Goal: Information Seeking & Learning: Check status

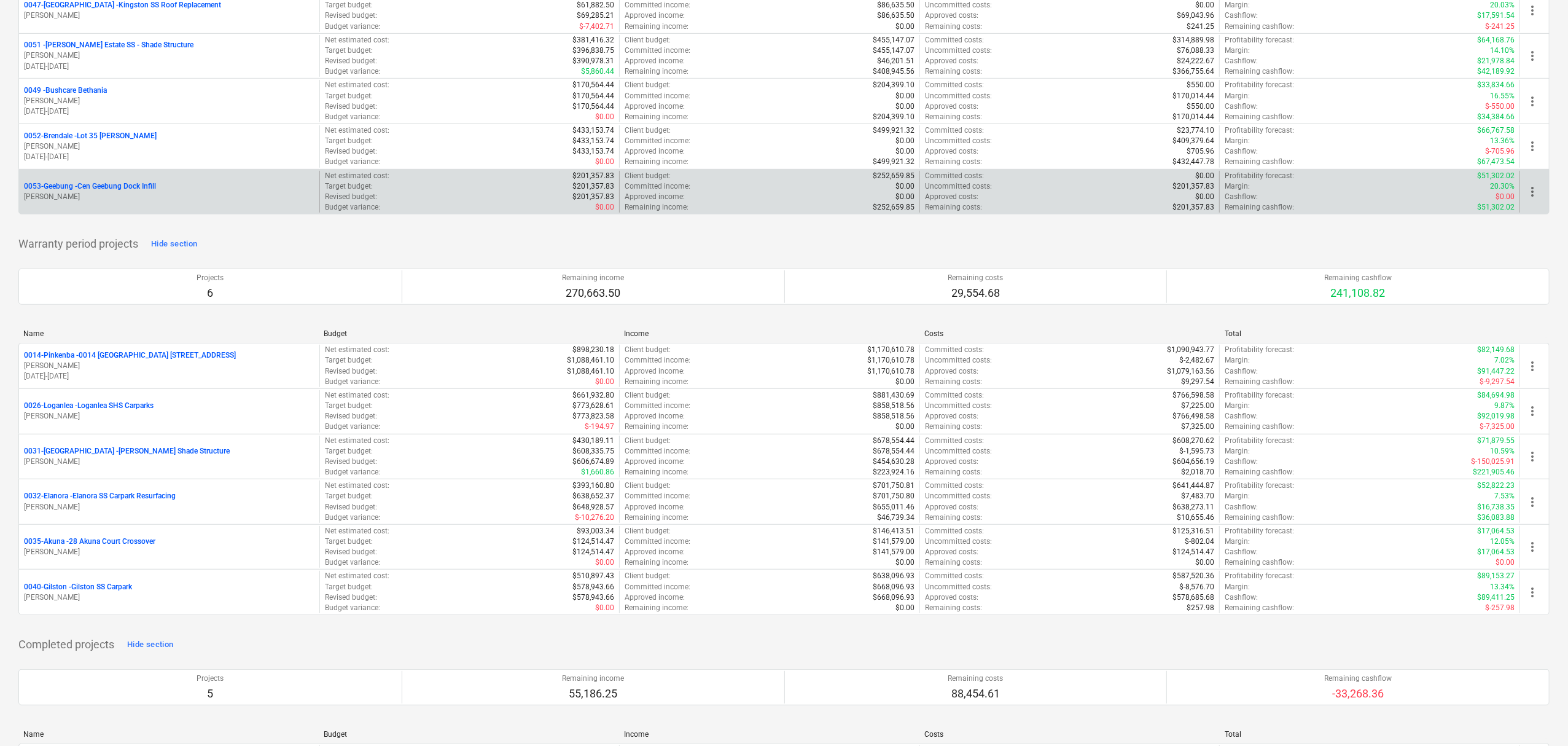
scroll to position [162, 0]
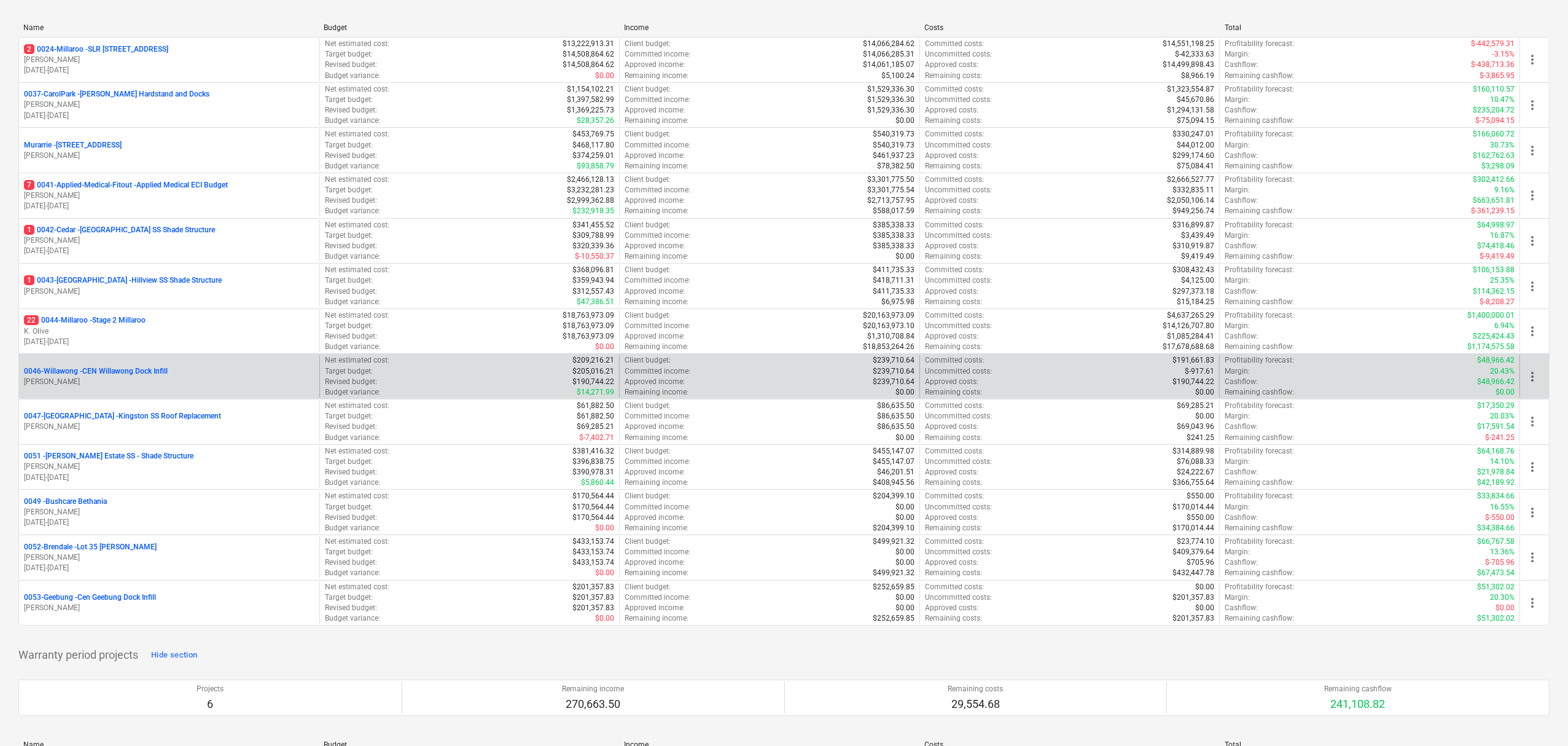
click at [168, 381] on p "[PERSON_NAME]" at bounding box center [168, 381] width 290 height 11
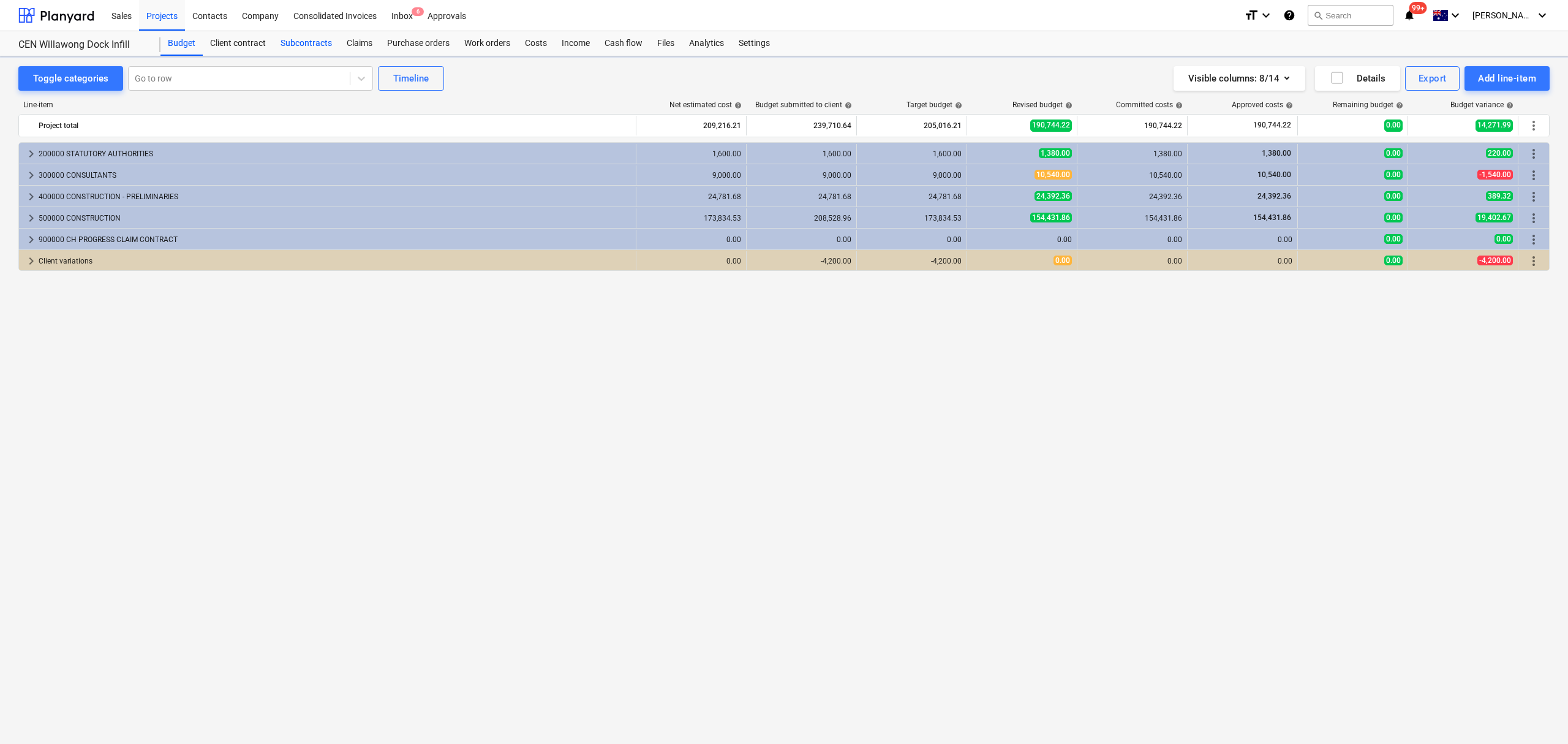
drag, startPoint x: 322, startPoint y: 51, endPoint x: 329, endPoint y: 52, distance: 7.1
click at [324, 51] on div "Subcontracts" at bounding box center [306, 43] width 66 height 24
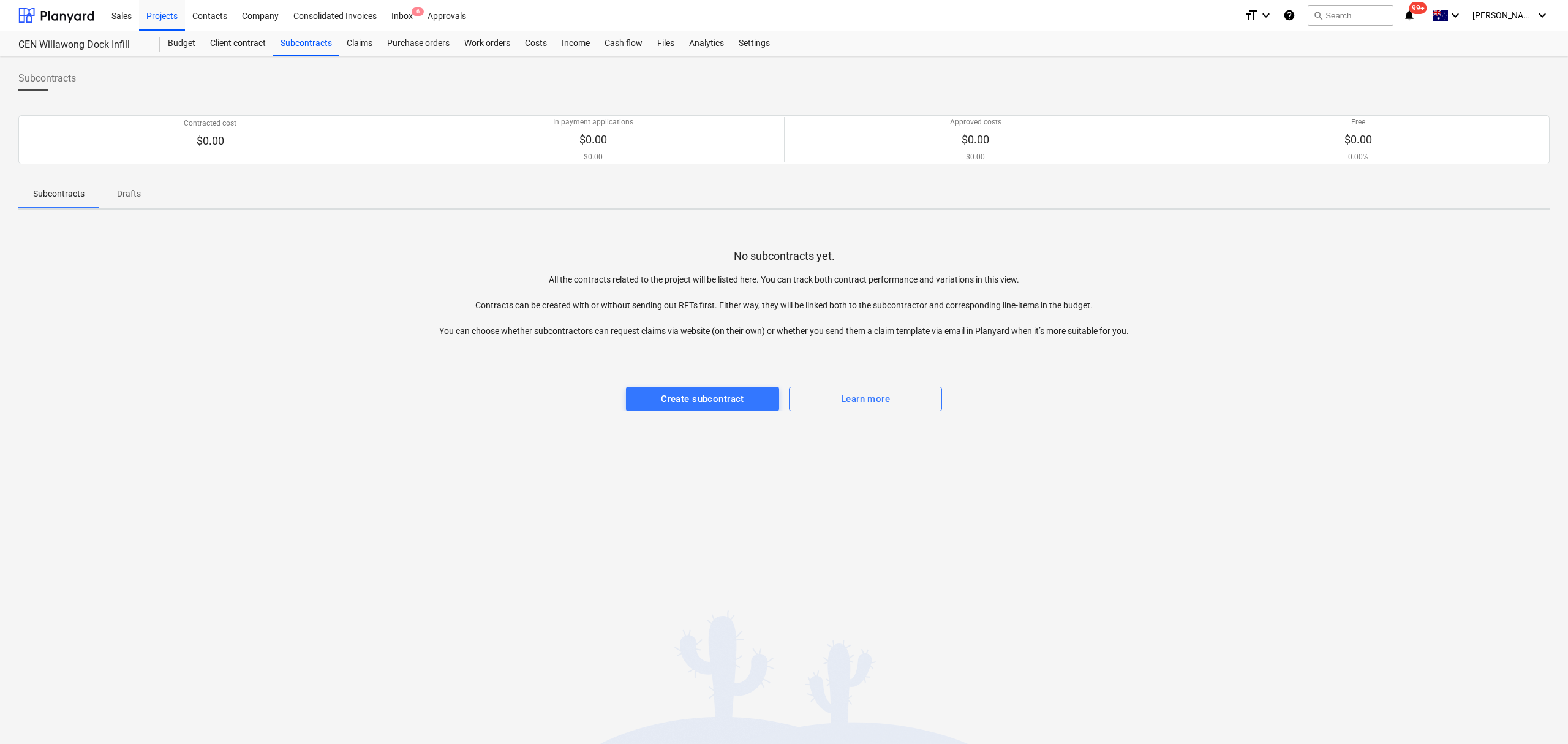
click at [358, 57] on div "Subcontracts Contracted cost $0.00 In payment applications $0.00 $0.00 Approved…" at bounding box center [784, 400] width 1568 height 688
click at [361, 52] on div "Claims" at bounding box center [360, 43] width 41 height 24
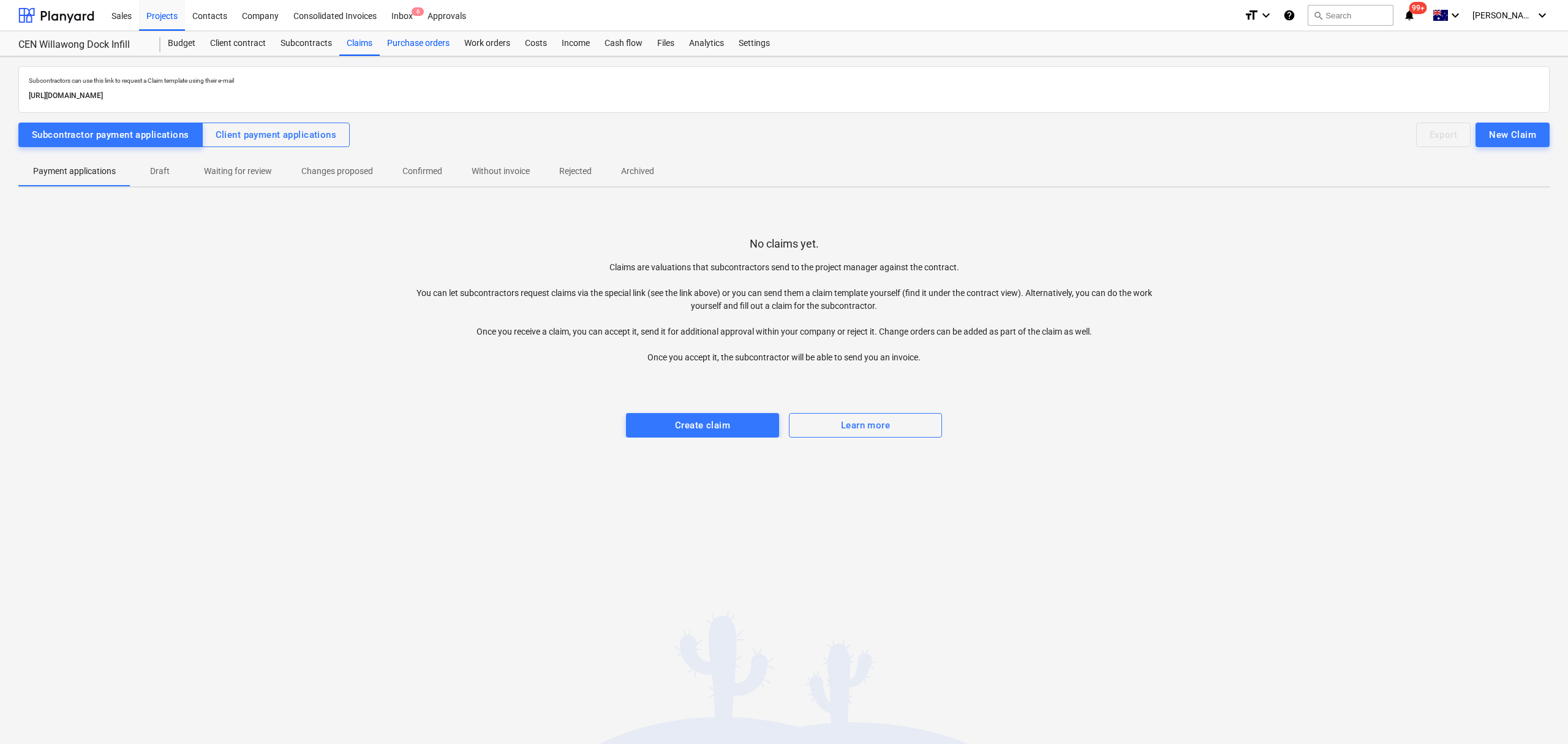
click at [400, 53] on div "Purchase orders" at bounding box center [418, 43] width 77 height 24
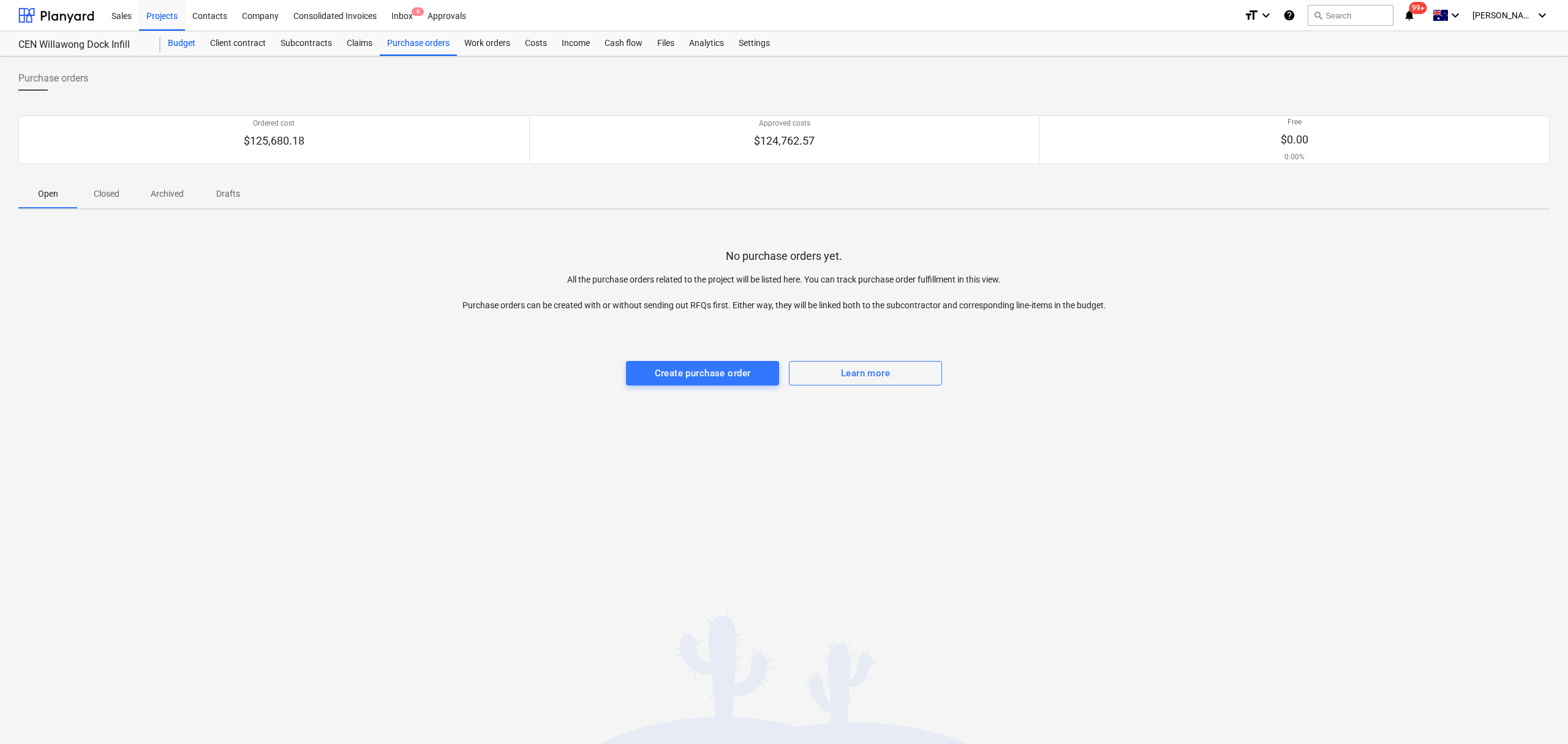
click at [188, 44] on div "Budget" at bounding box center [182, 43] width 42 height 24
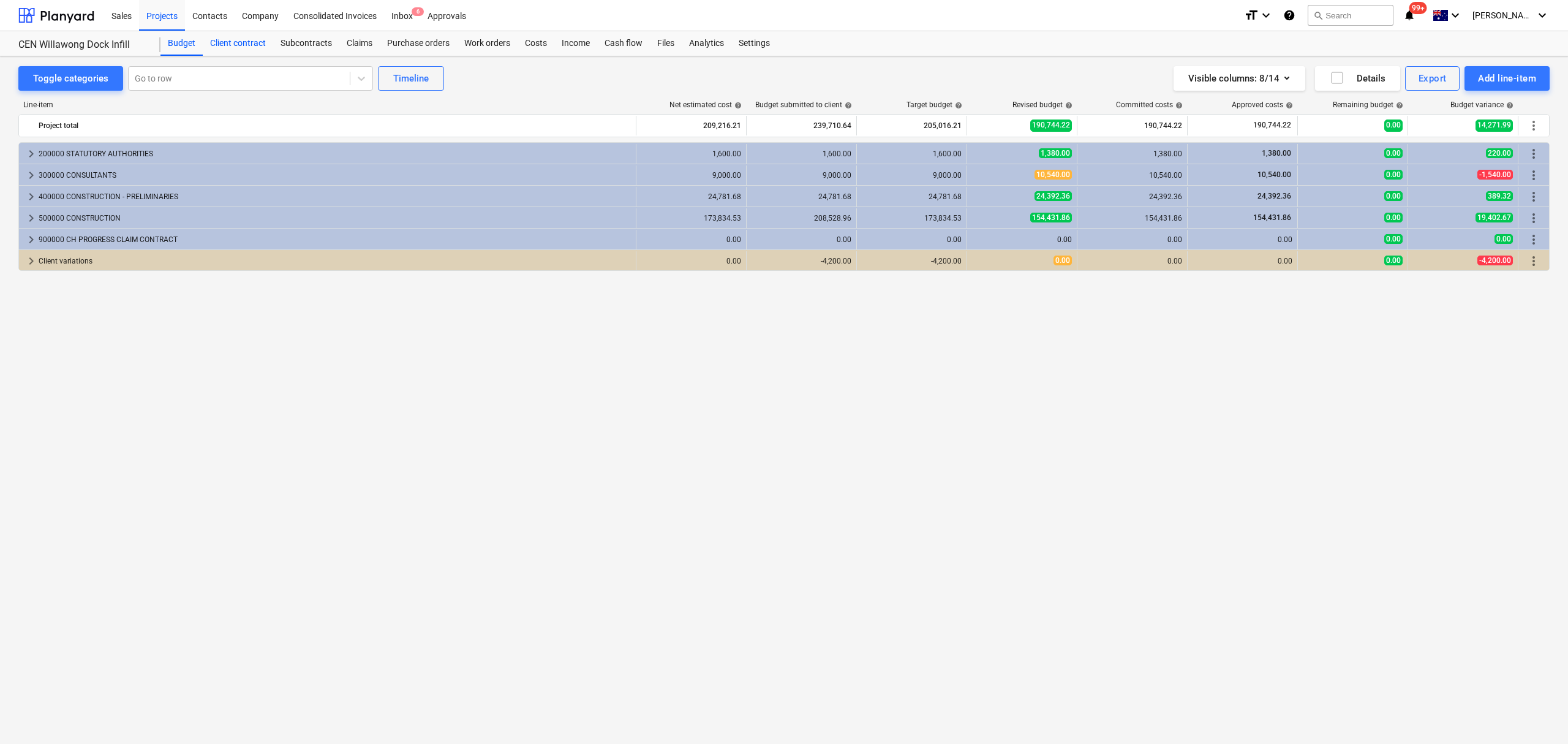
click at [225, 44] on div "Client contract" at bounding box center [238, 43] width 70 height 24
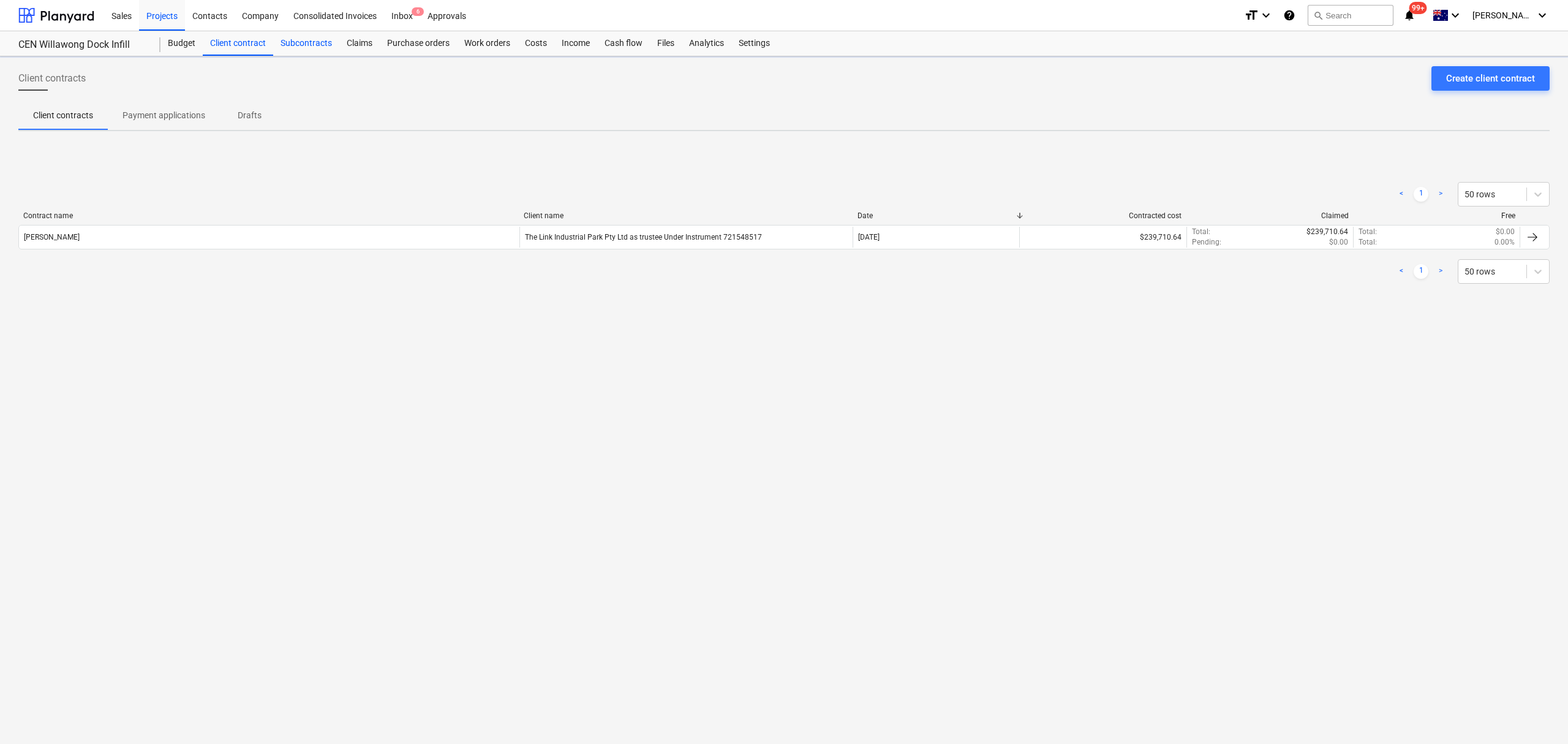
click at [317, 36] on div "Subcontracts" at bounding box center [306, 43] width 66 height 24
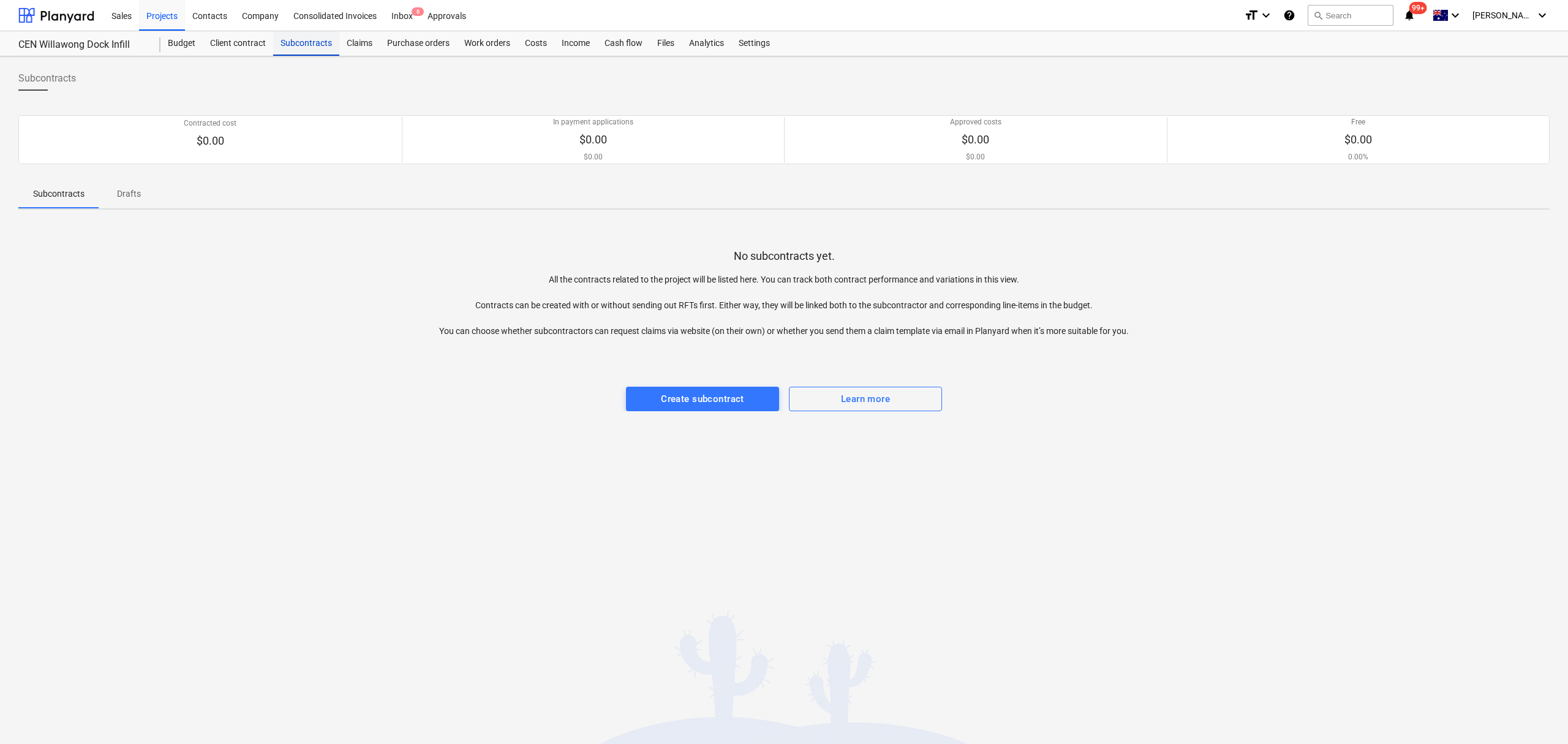
click at [280, 42] on div "Subcontracts" at bounding box center [306, 43] width 66 height 24
click at [248, 42] on div "Client contract" at bounding box center [238, 43] width 70 height 24
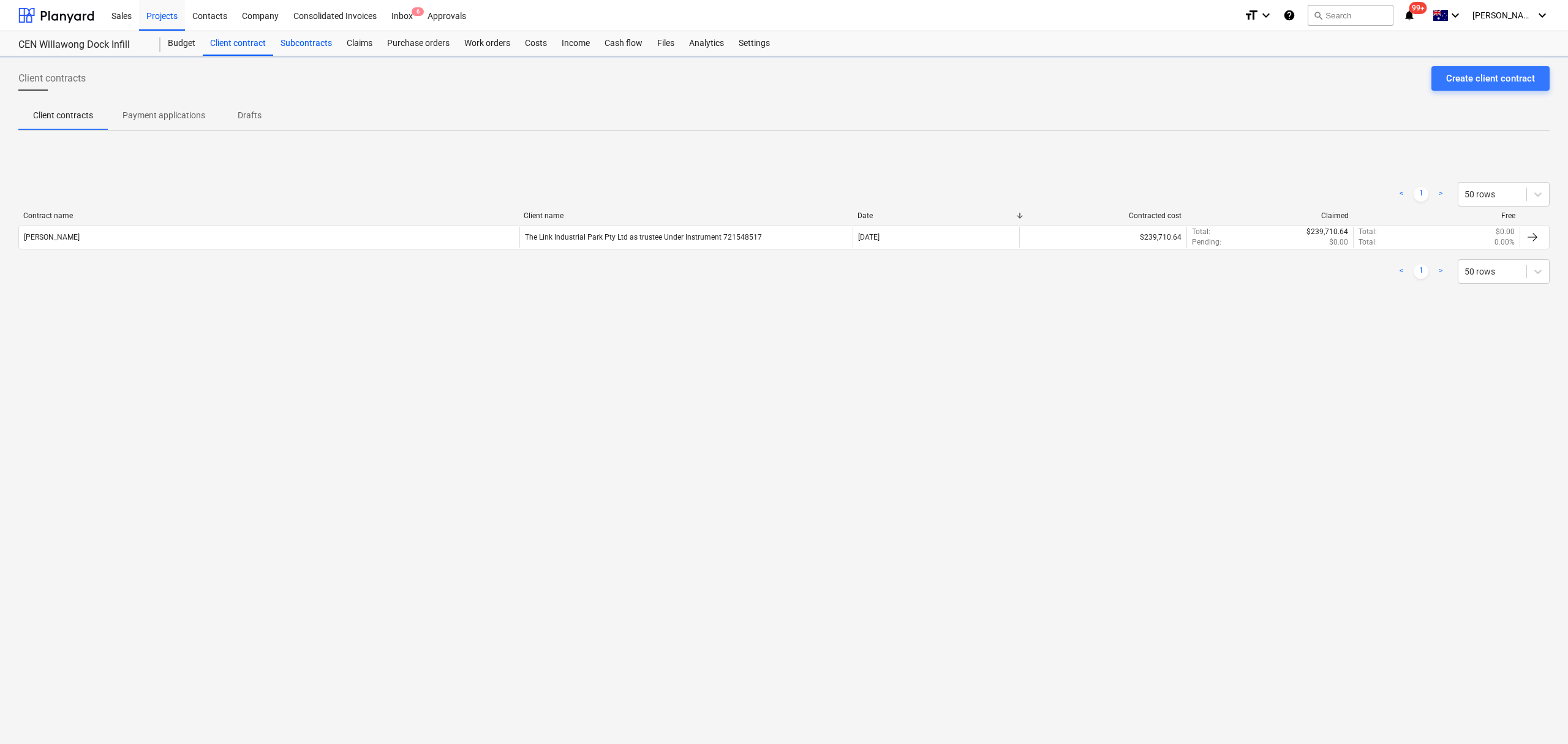
click at [331, 46] on div "Subcontracts" at bounding box center [306, 43] width 66 height 24
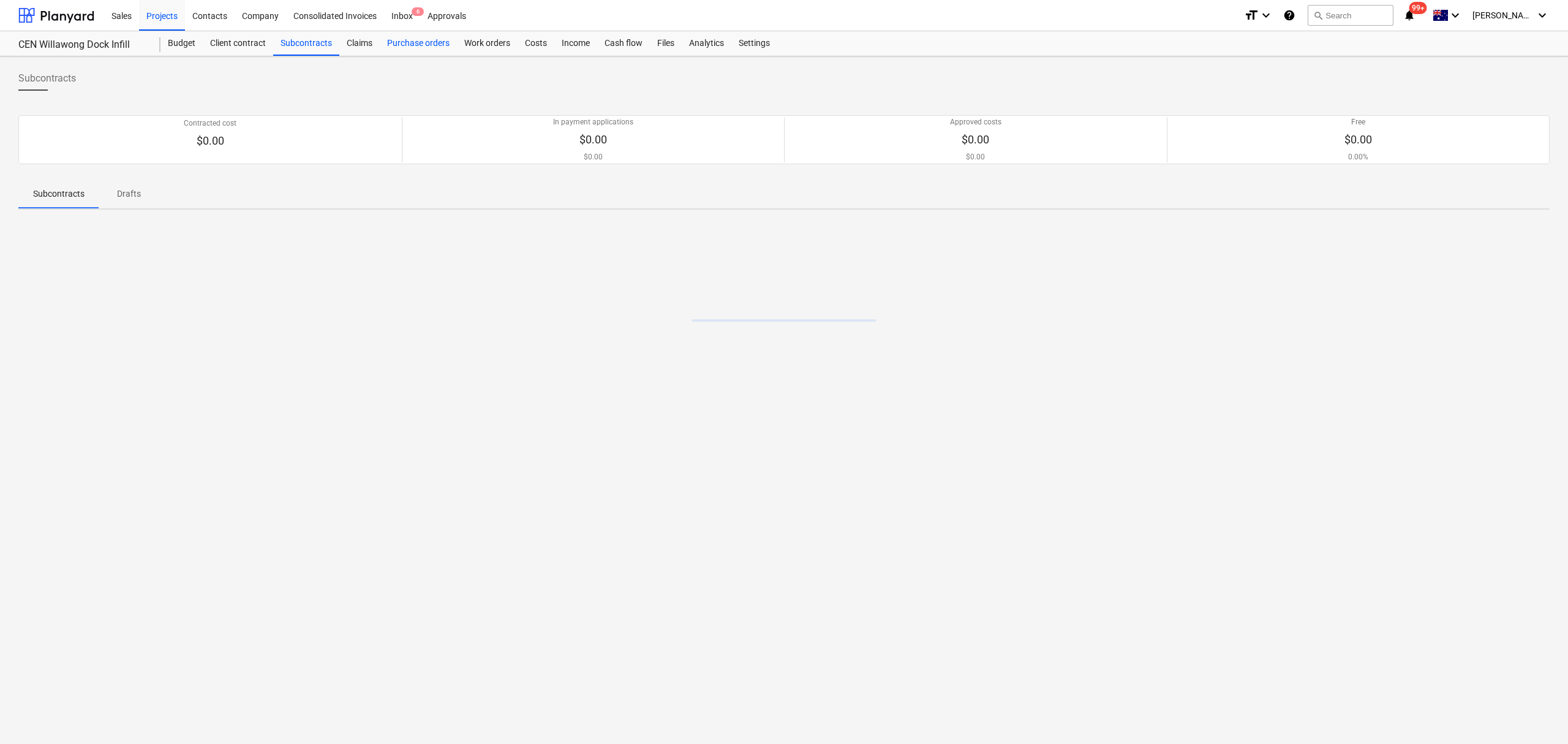
click at [397, 41] on div "Purchase orders" at bounding box center [418, 43] width 77 height 24
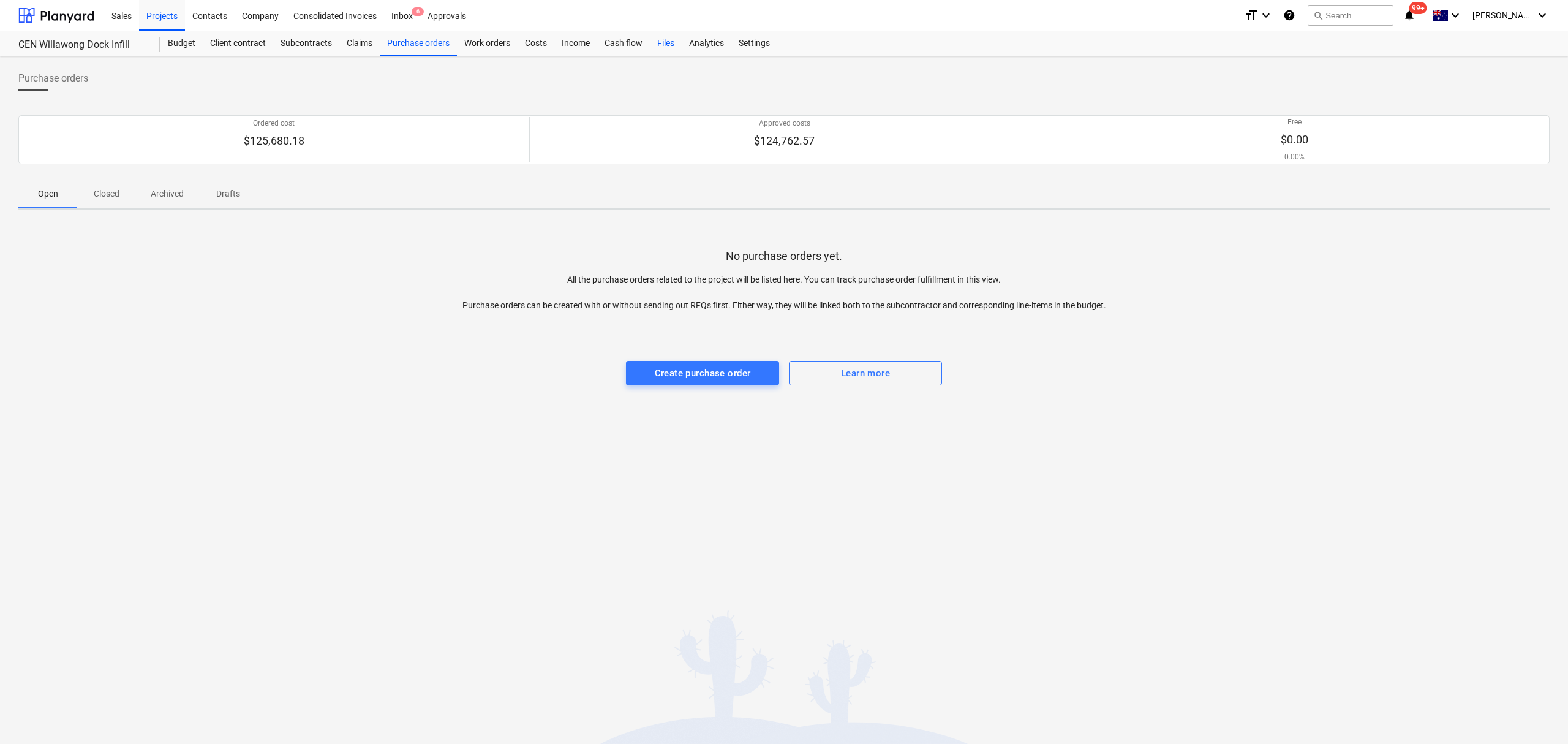
click at [666, 40] on div "Files" at bounding box center [665, 43] width 32 height 24
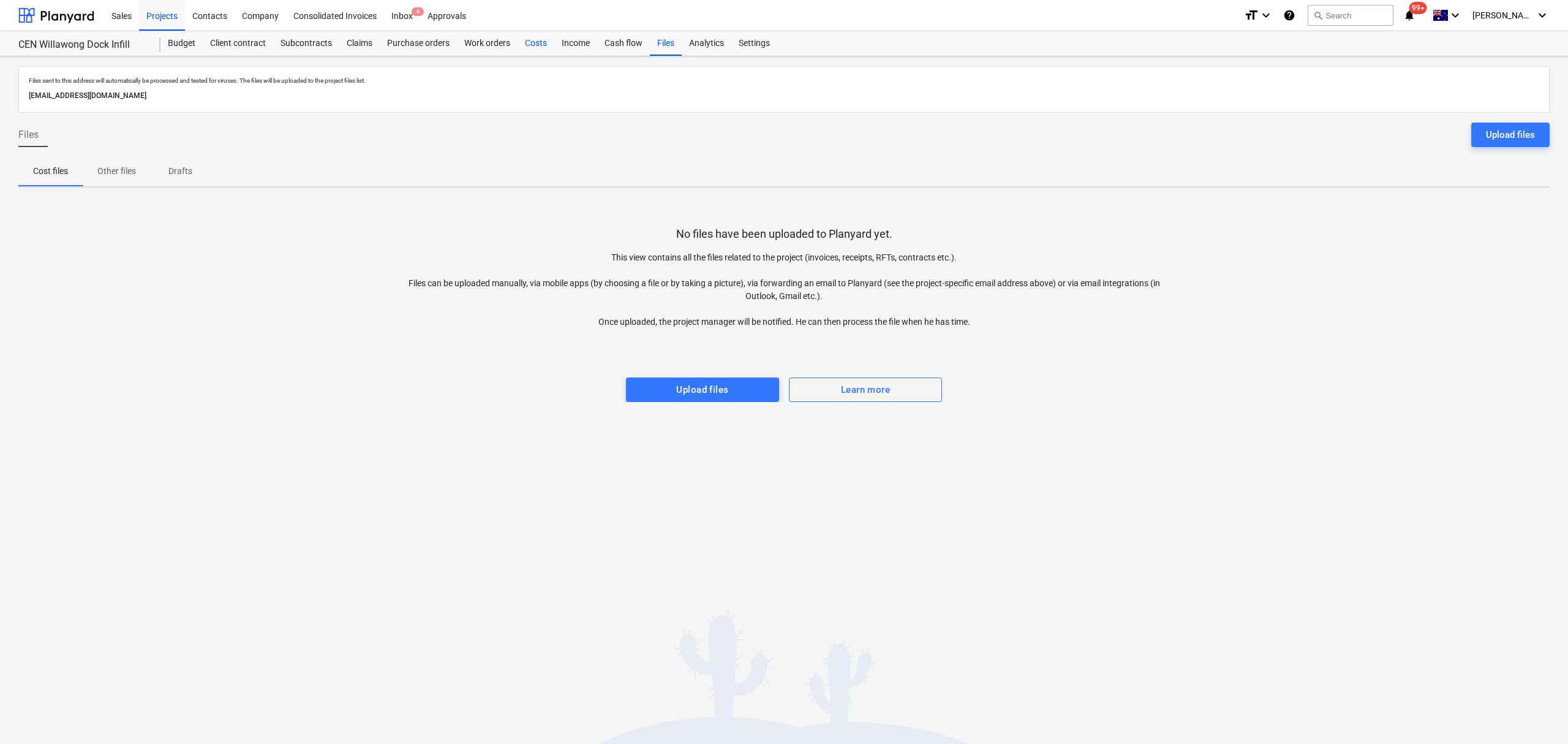
click at [537, 42] on div "Costs" at bounding box center [536, 43] width 37 height 24
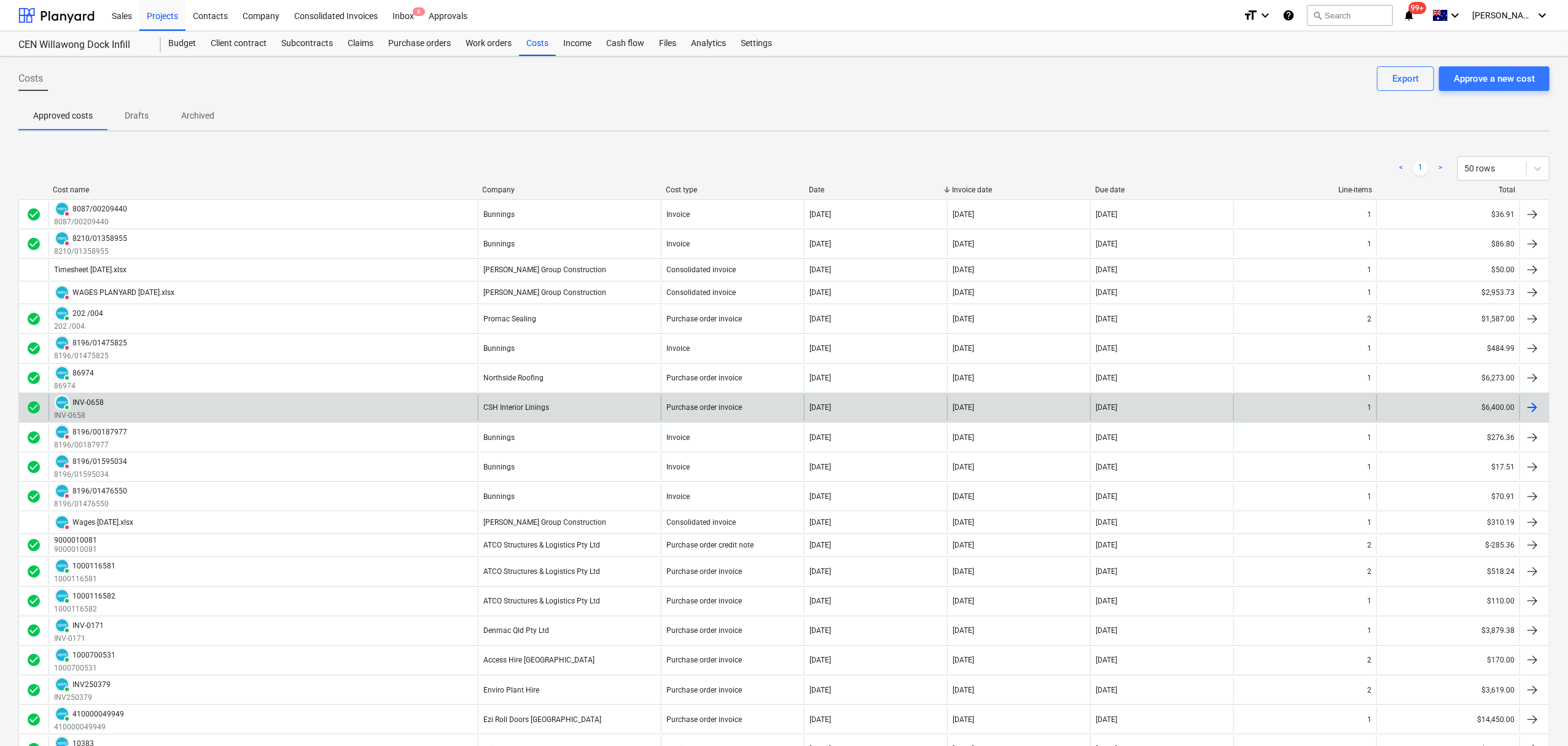
click at [310, 416] on div "PAID INV-0658 INV-0658" at bounding box center [262, 407] width 429 height 26
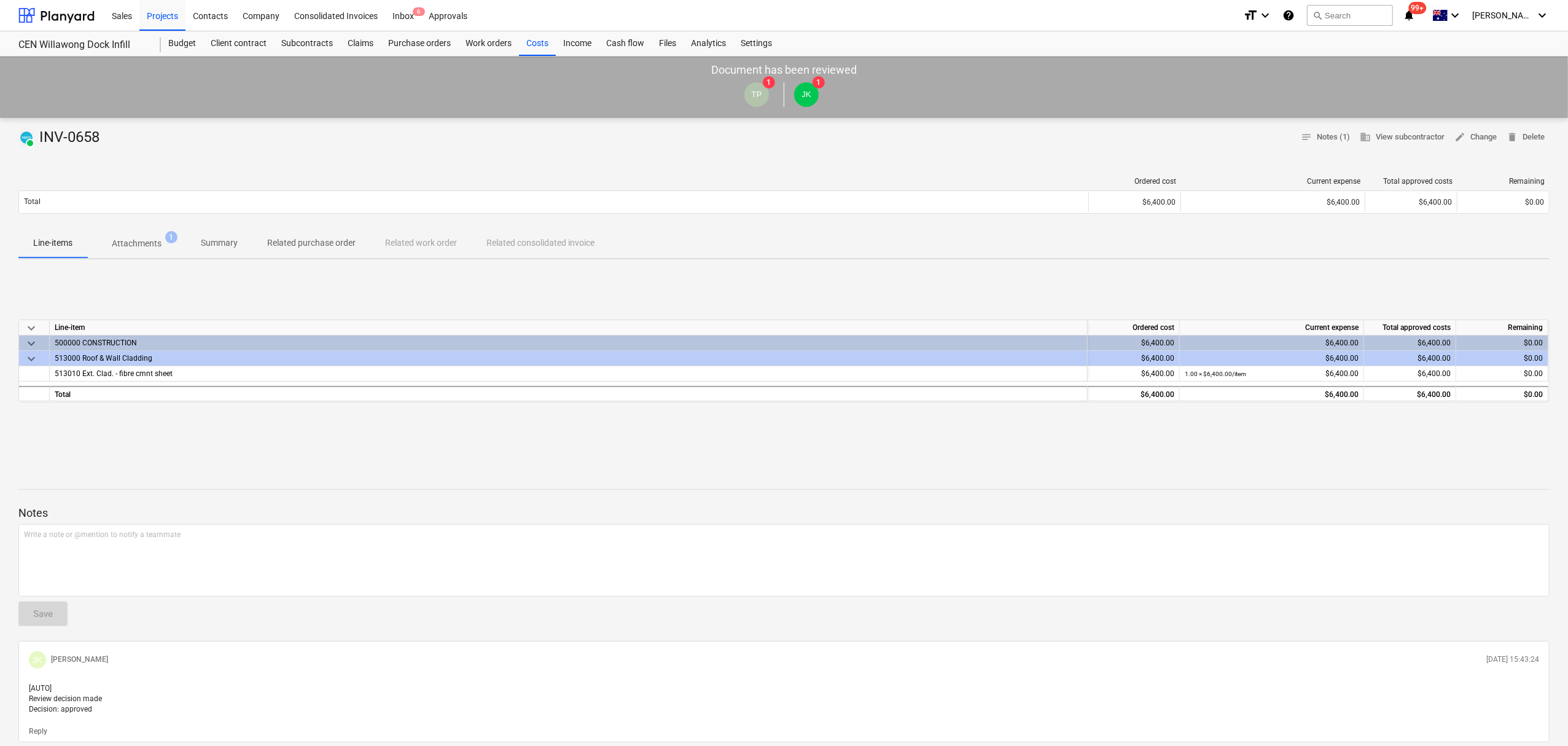
click at [128, 187] on div "Ordered cost Current expense Total approved costs Remaining" at bounding box center [784, 183] width 1531 height 14
drag, startPoint x: 131, startPoint y: 233, endPoint x: 137, endPoint y: 245, distance: 13.4
click at [132, 236] on span "Attachments 1" at bounding box center [137, 243] width 99 height 22
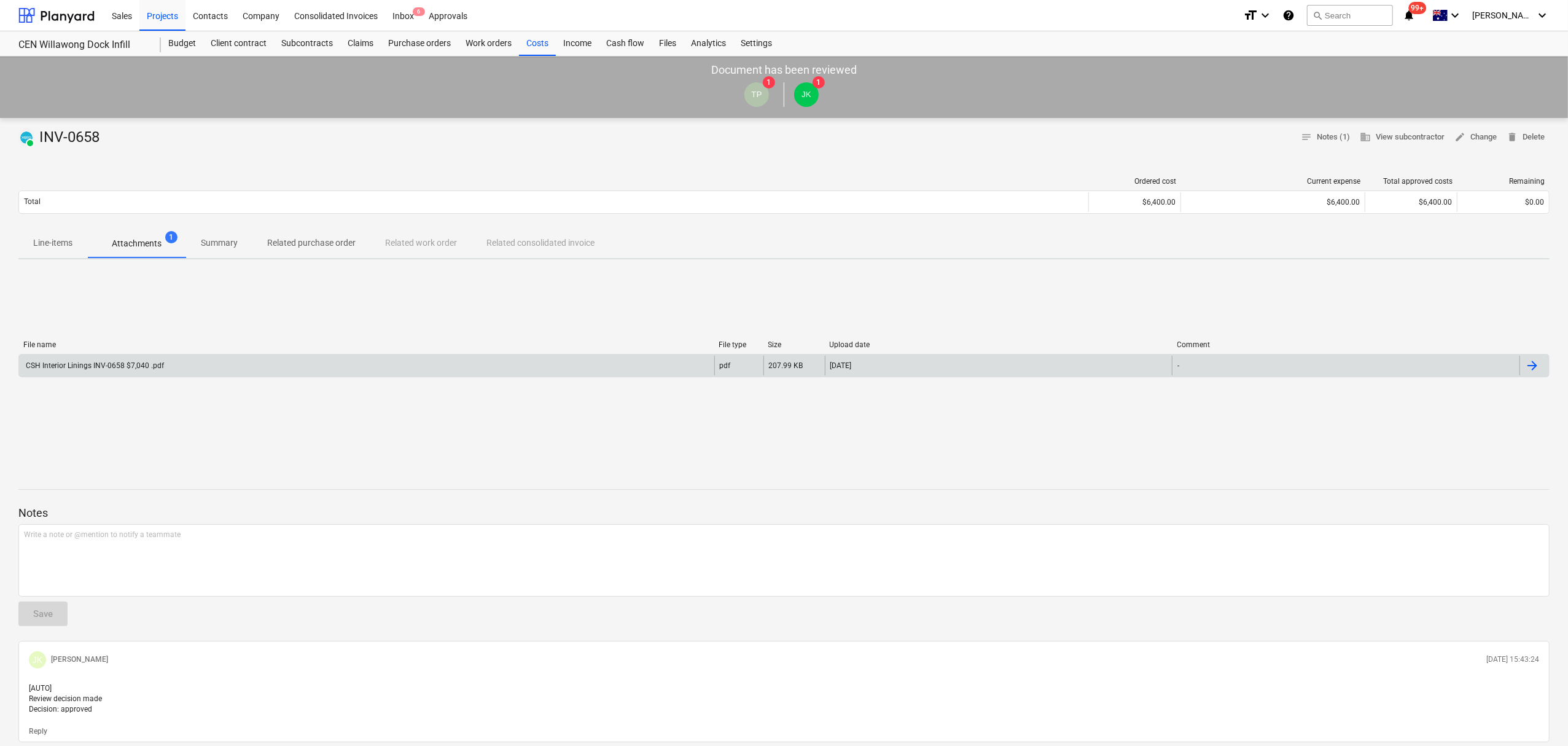
click at [159, 369] on div "CSH Interior Linings INV-0658 $7,040 .pdf" at bounding box center [93, 366] width 140 height 9
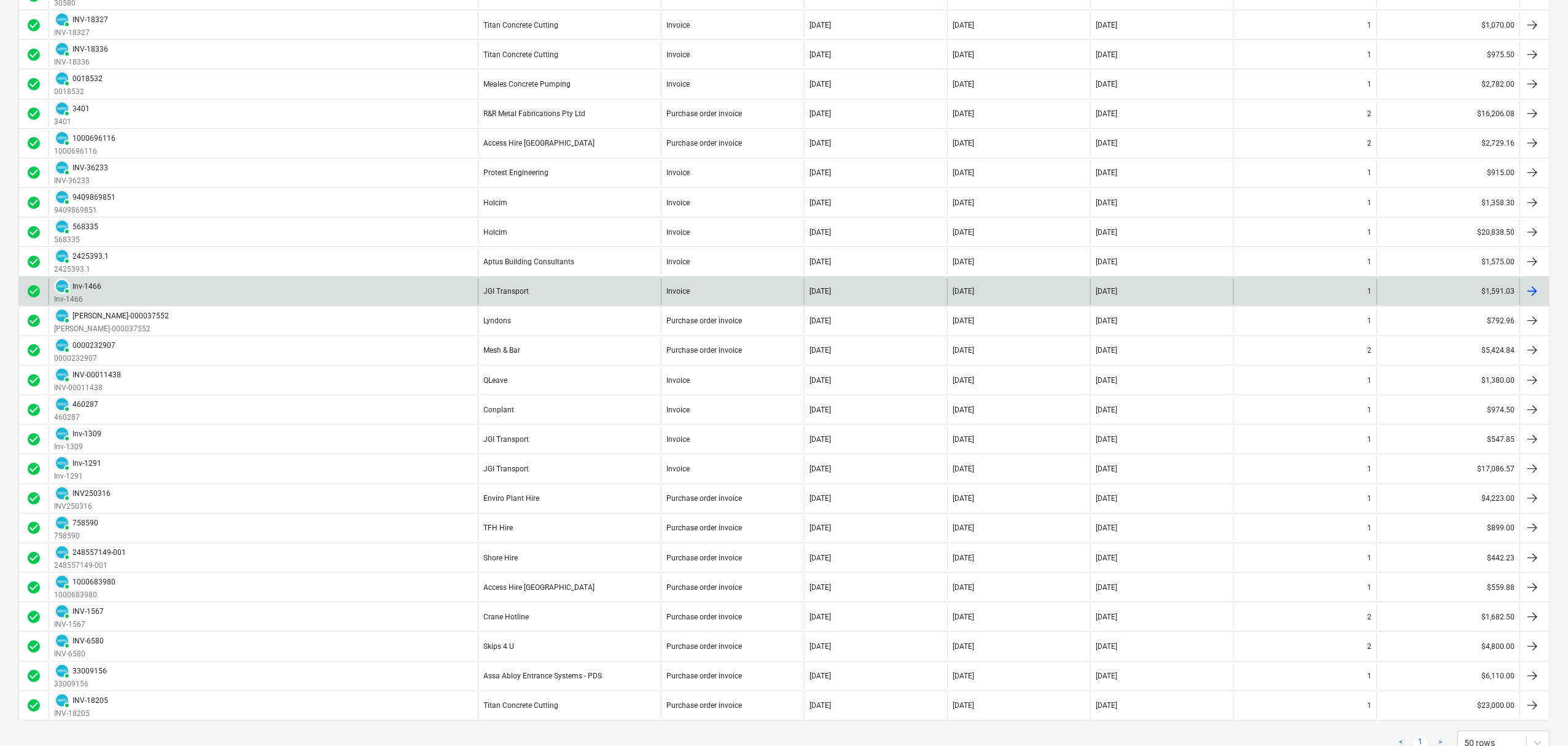
scroll to position [947, 0]
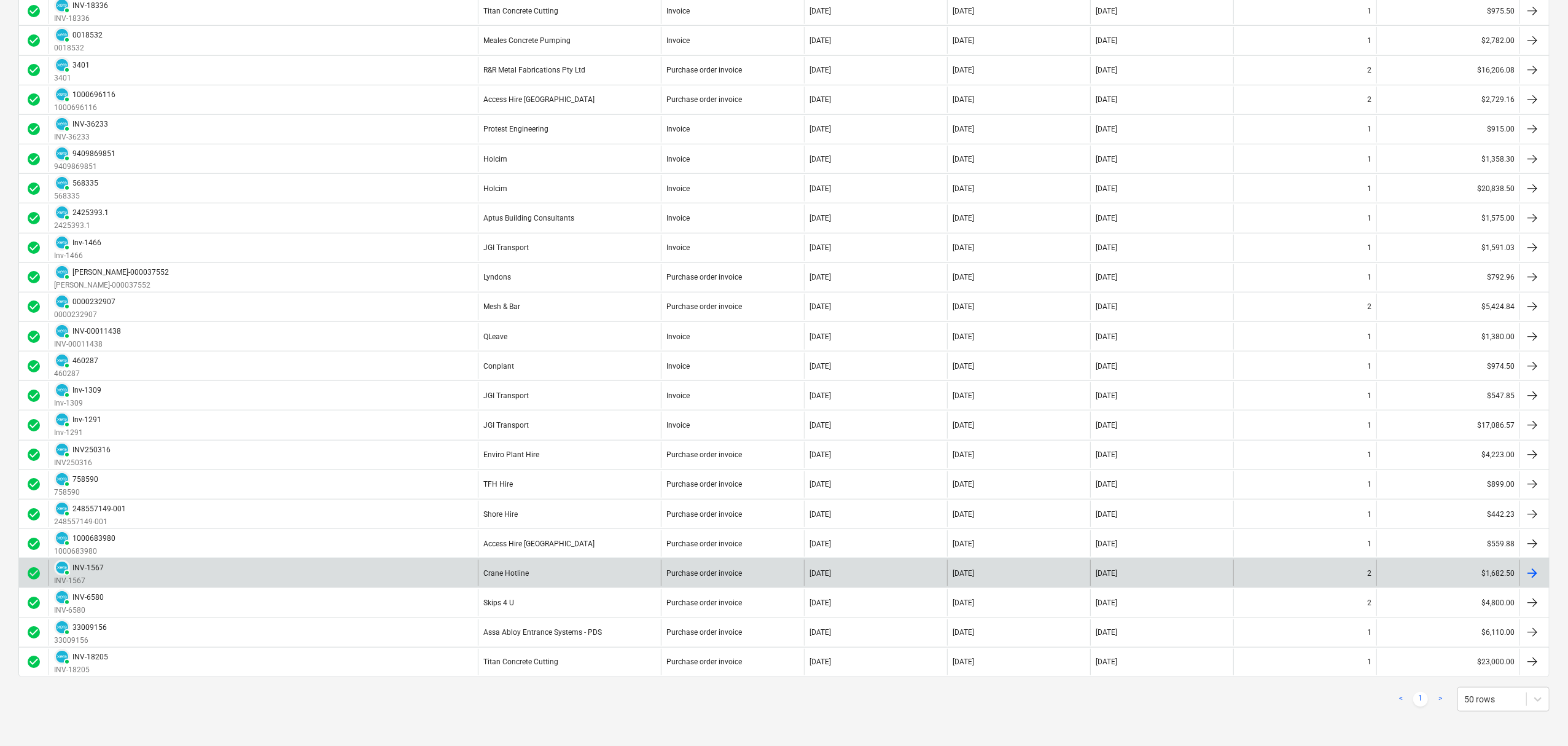
click at [235, 568] on div "PAID INV-1567 INV-1567" at bounding box center [262, 573] width 429 height 26
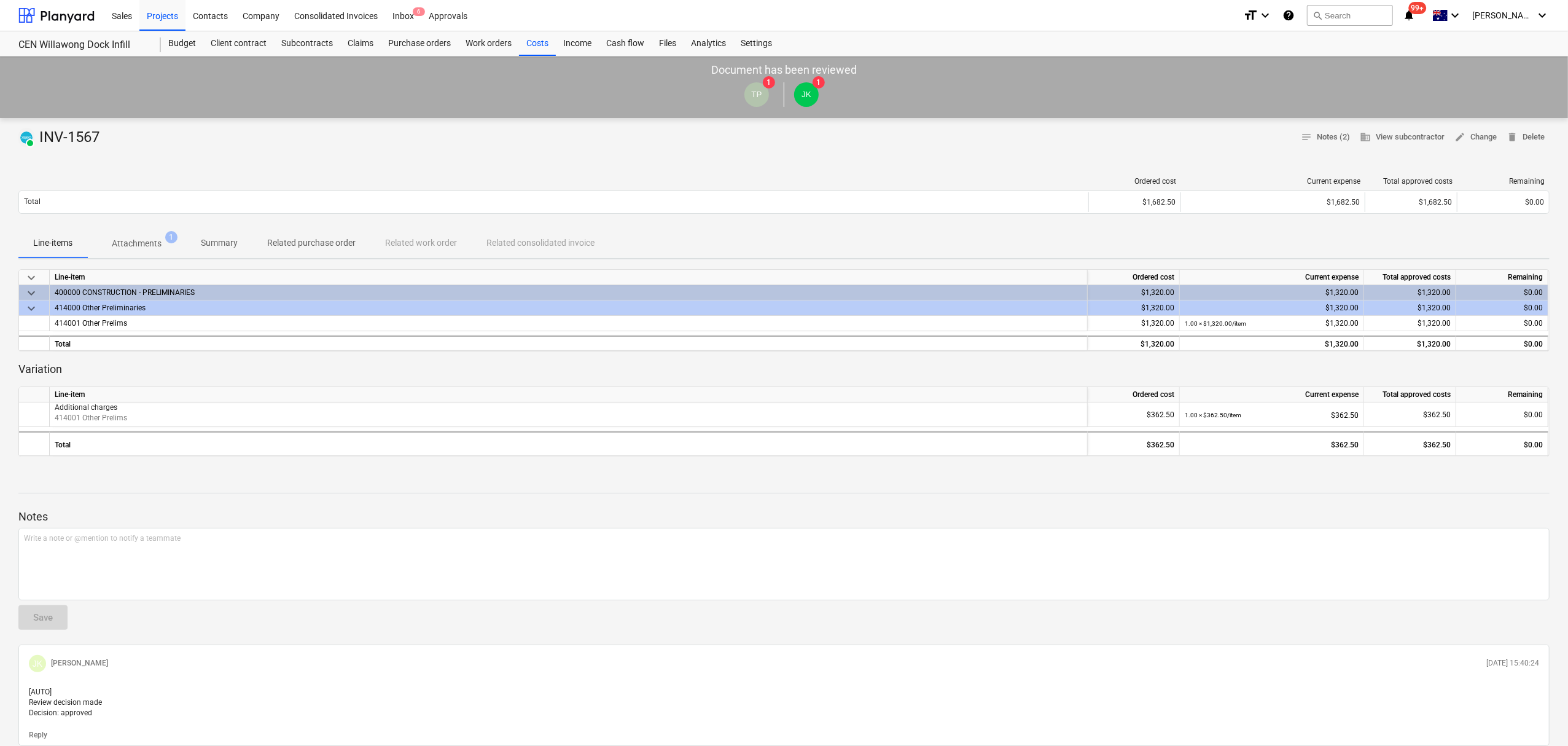
click at [128, 224] on div "Ordered cost Current expense Total approved costs Remaining Total $1,682.50 $1,…" at bounding box center [784, 197] width 1531 height 61
drag, startPoint x: 138, startPoint y: 248, endPoint x: 191, endPoint y: 429, distance: 188.6
click at [140, 253] on span "Attachments 1" at bounding box center [137, 243] width 99 height 22
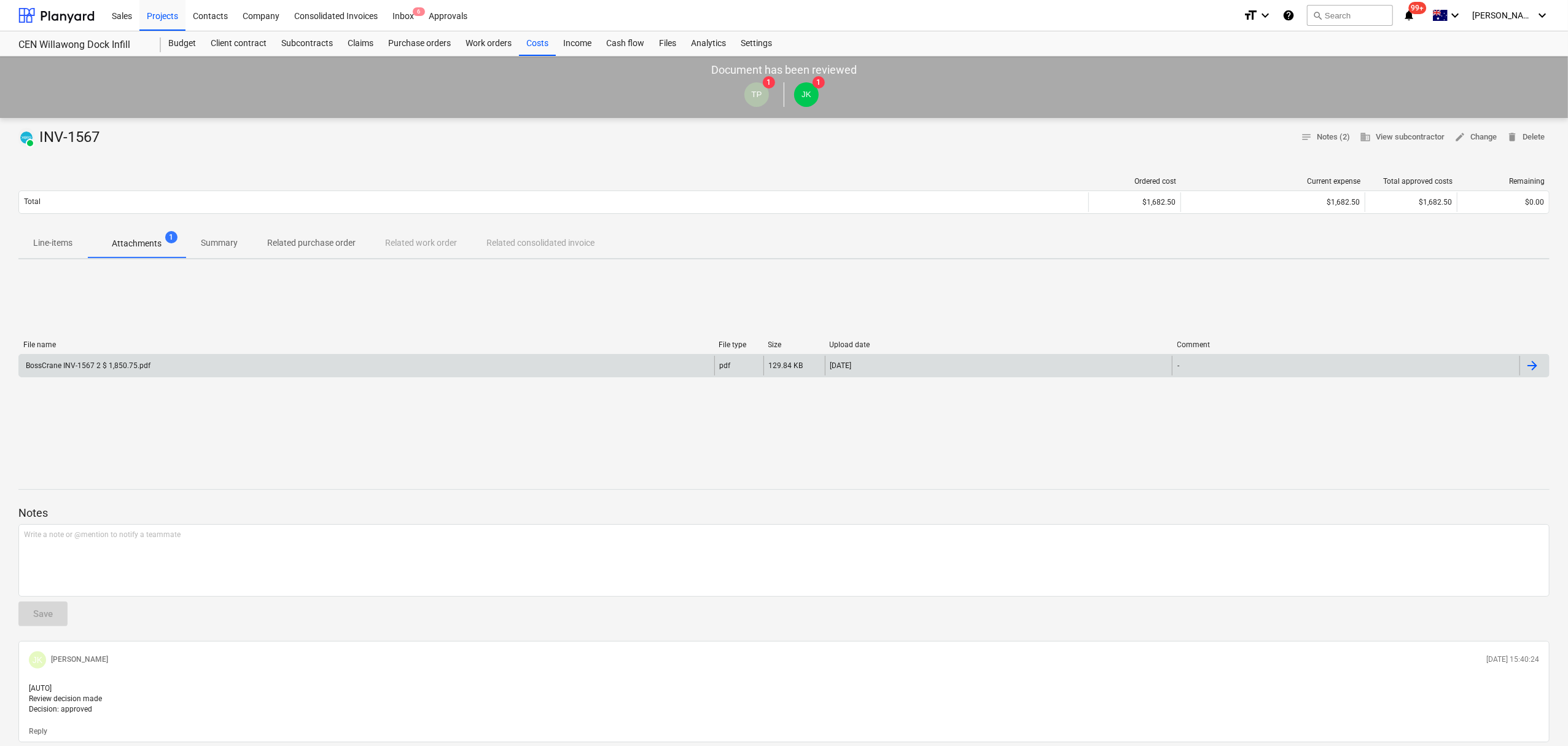
click at [132, 374] on div "BossCrane INV-1567 2 $ 1,850.75.pdf" at bounding box center [366, 366] width 695 height 20
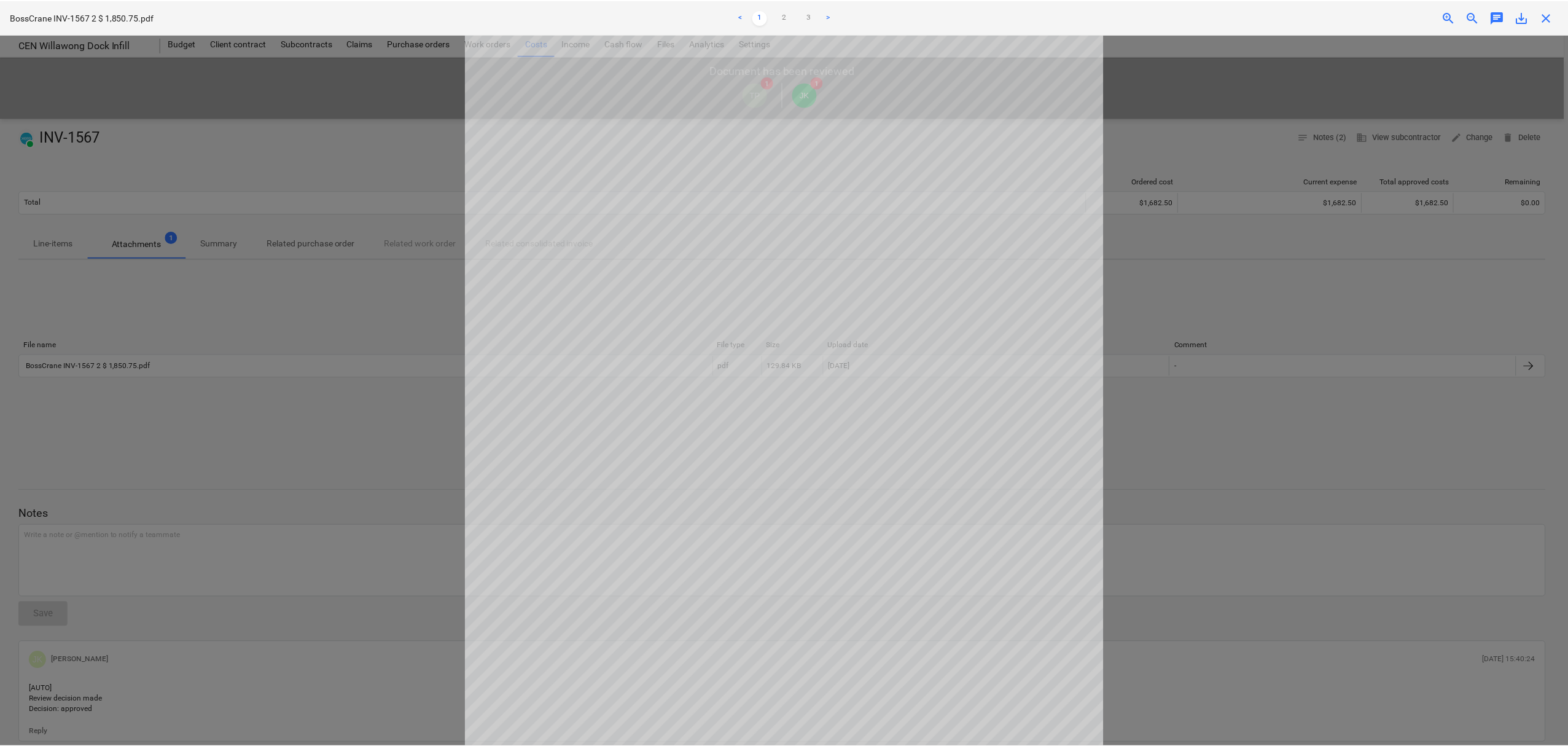
scroll to position [195, 0]
